Goal: Information Seeking & Learning: Learn about a topic

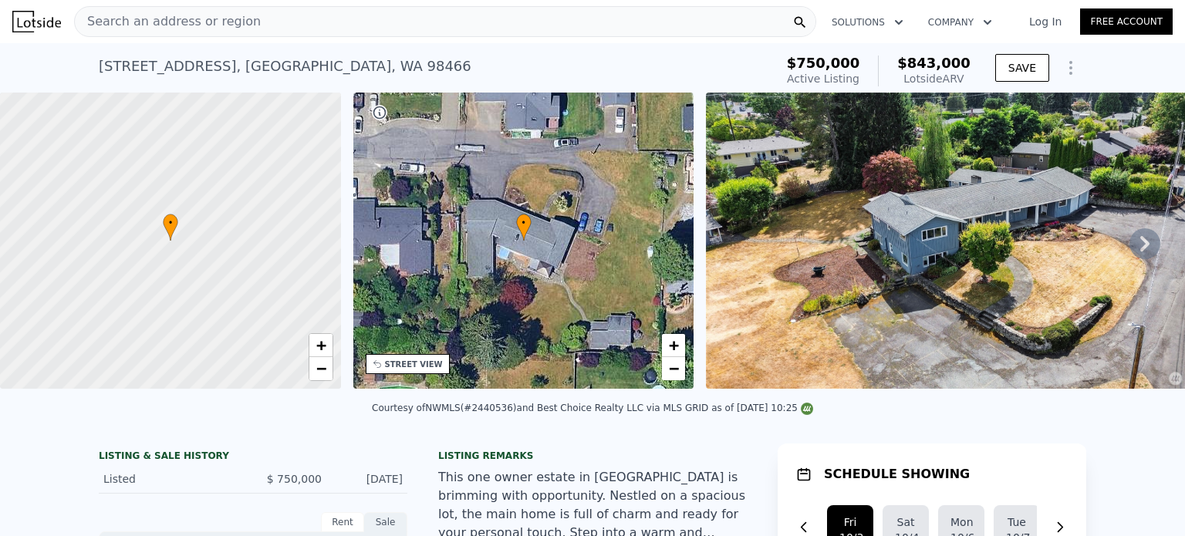
click at [190, 22] on span "Search an address or region" at bounding box center [168, 21] width 186 height 19
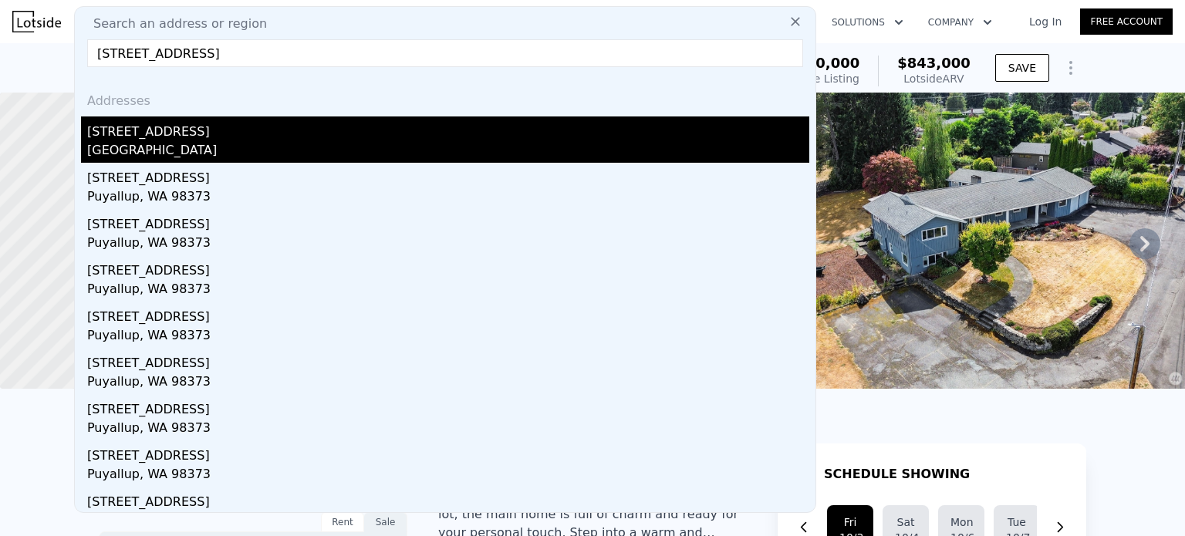
type input "[STREET_ADDRESS]"
click at [138, 135] on div "[STREET_ADDRESS]" at bounding box center [448, 129] width 722 height 25
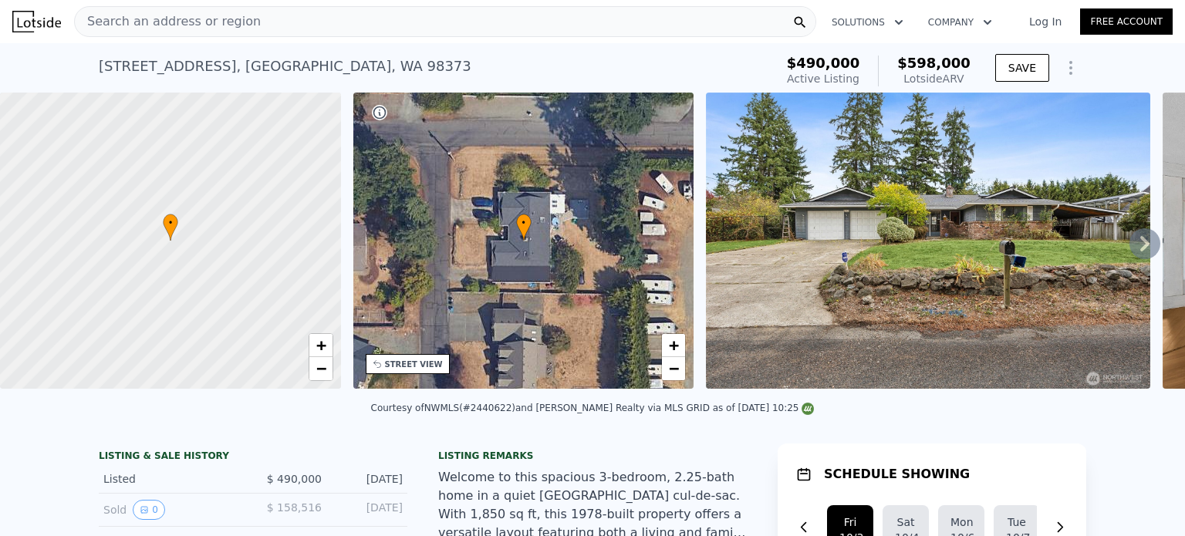
click at [237, 24] on span "Search an address or region" at bounding box center [168, 21] width 186 height 19
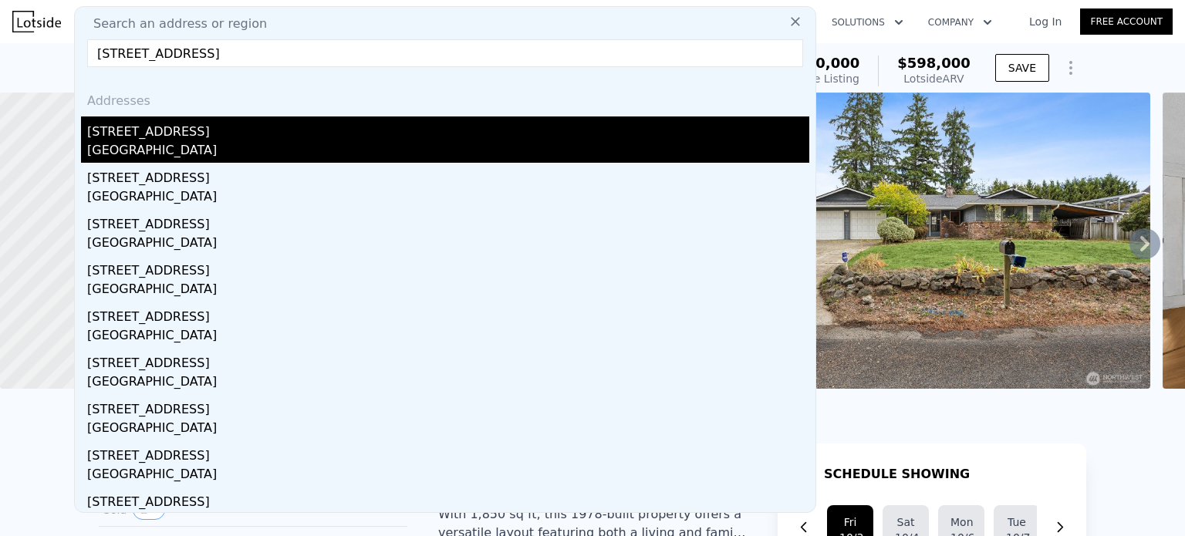
type input "[STREET_ADDRESS]"
click at [205, 148] on div "[GEOGRAPHIC_DATA]" at bounding box center [448, 152] width 722 height 22
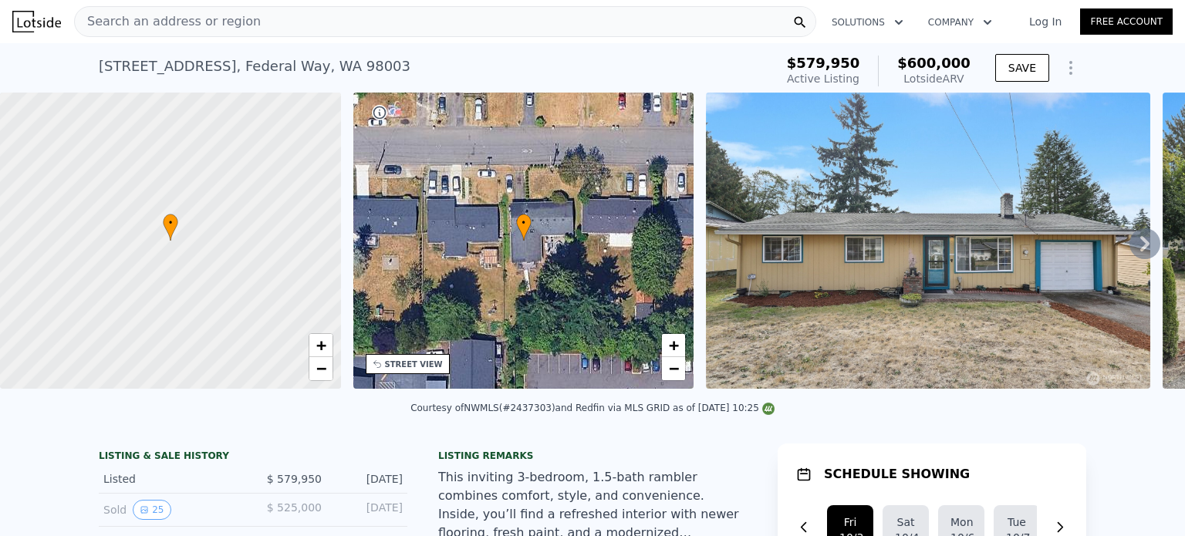
click at [182, 18] on span "Search an address or region" at bounding box center [168, 21] width 186 height 19
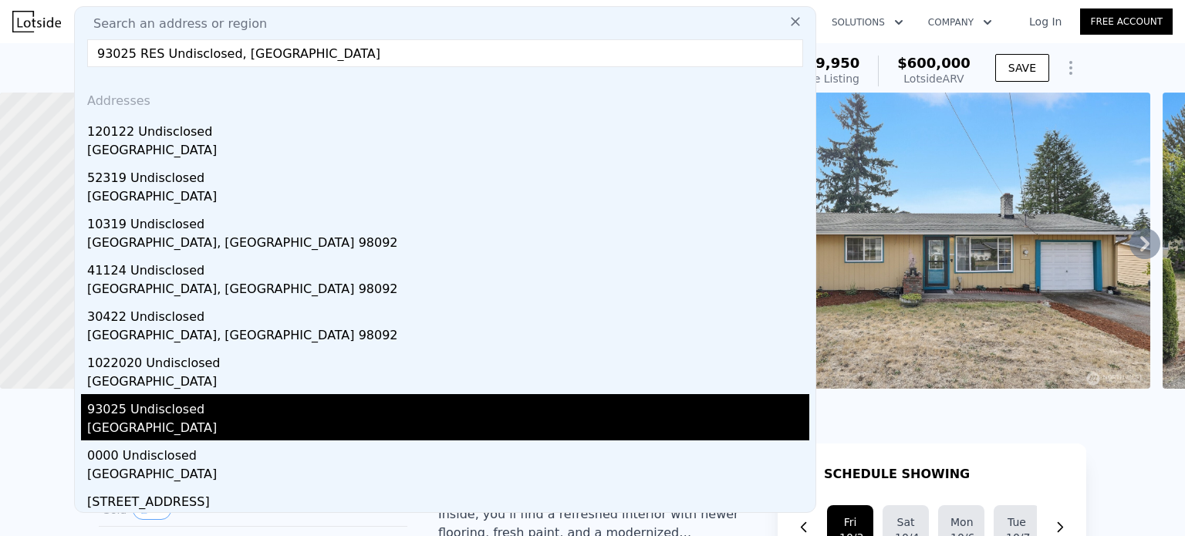
type input "93025 RES Undisclosed, [GEOGRAPHIC_DATA]"
click at [204, 411] on div "93025 Undisclosed" at bounding box center [448, 406] width 722 height 25
